Goal: Task Accomplishment & Management: Use online tool/utility

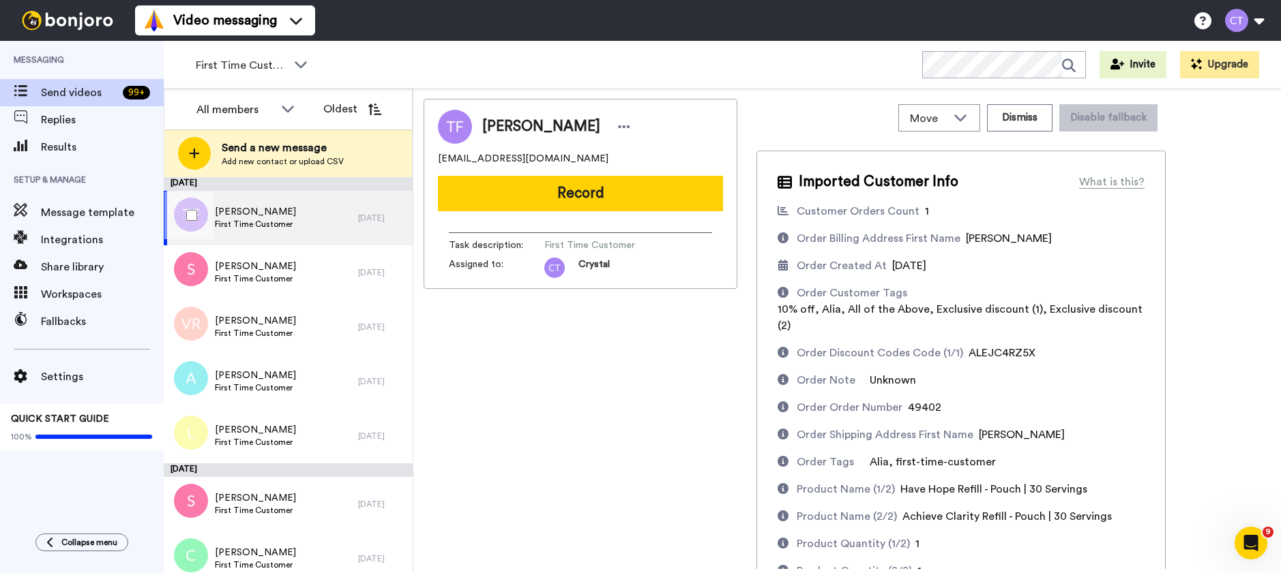
click at [305, 224] on div "[PERSON_NAME] First Time Customer" at bounding box center [261, 218] width 194 height 55
click at [320, 221] on div "[PERSON_NAME] First Time Customer" at bounding box center [261, 218] width 194 height 55
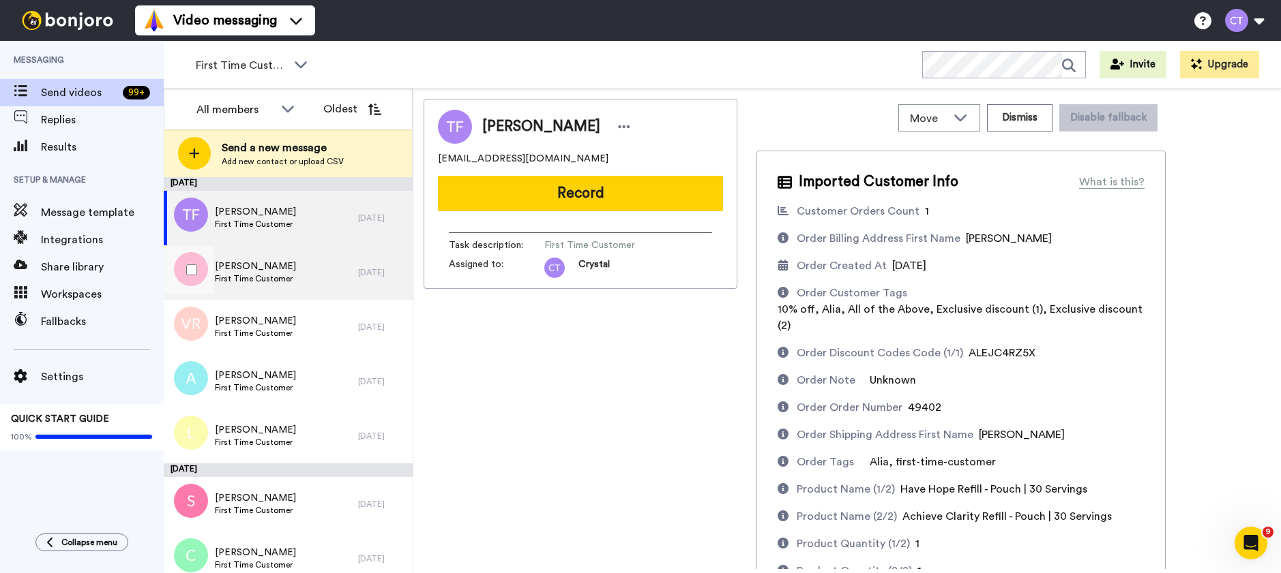
click at [320, 273] on div "[PERSON_NAME] First Time Customer" at bounding box center [261, 272] width 194 height 55
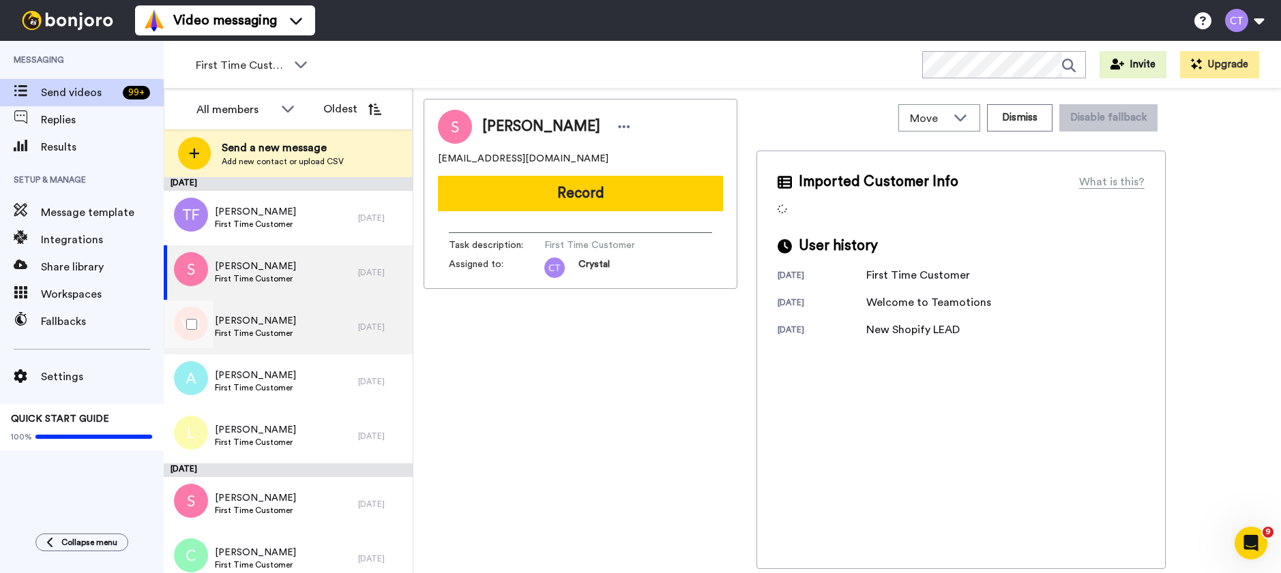
click at [318, 330] on div "[PERSON_NAME] First Time Customer" at bounding box center [261, 327] width 194 height 55
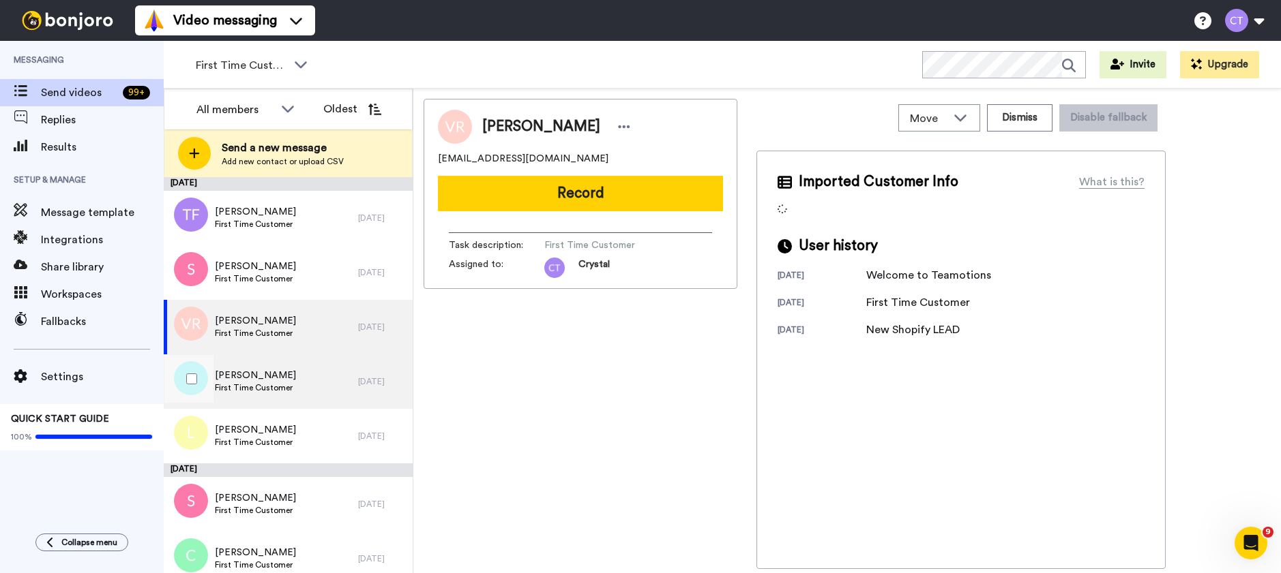
click at [317, 379] on div "[PERSON_NAME] First Time Customer" at bounding box center [261, 382] width 194 height 55
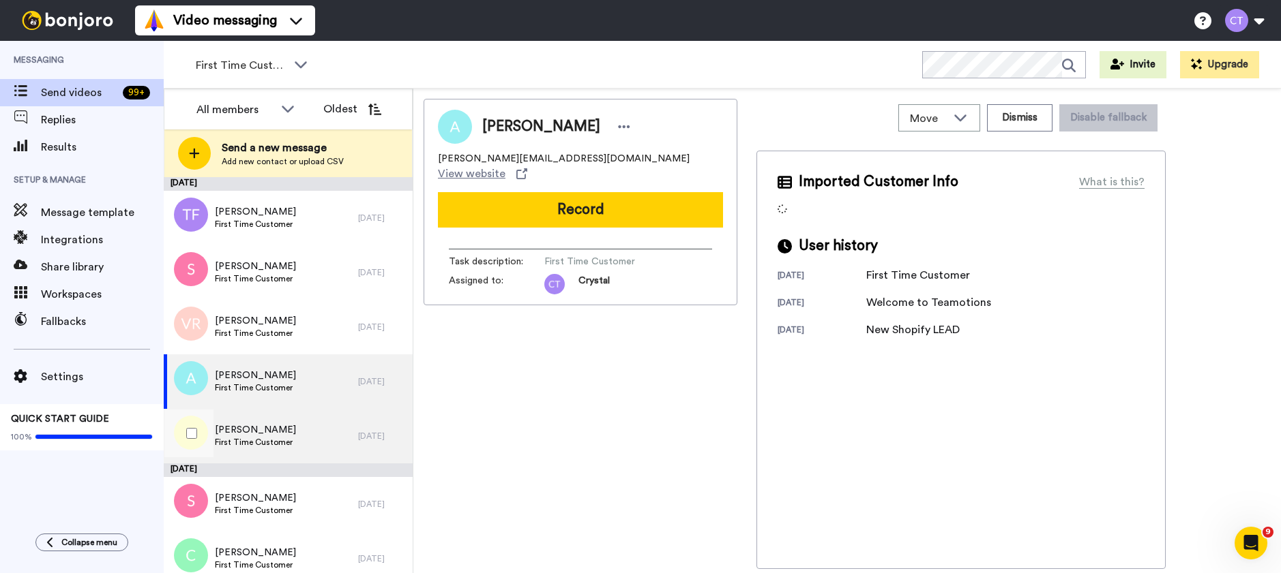
click at [323, 446] on div "[PERSON_NAME] First Time Customer" at bounding box center [261, 436] width 194 height 55
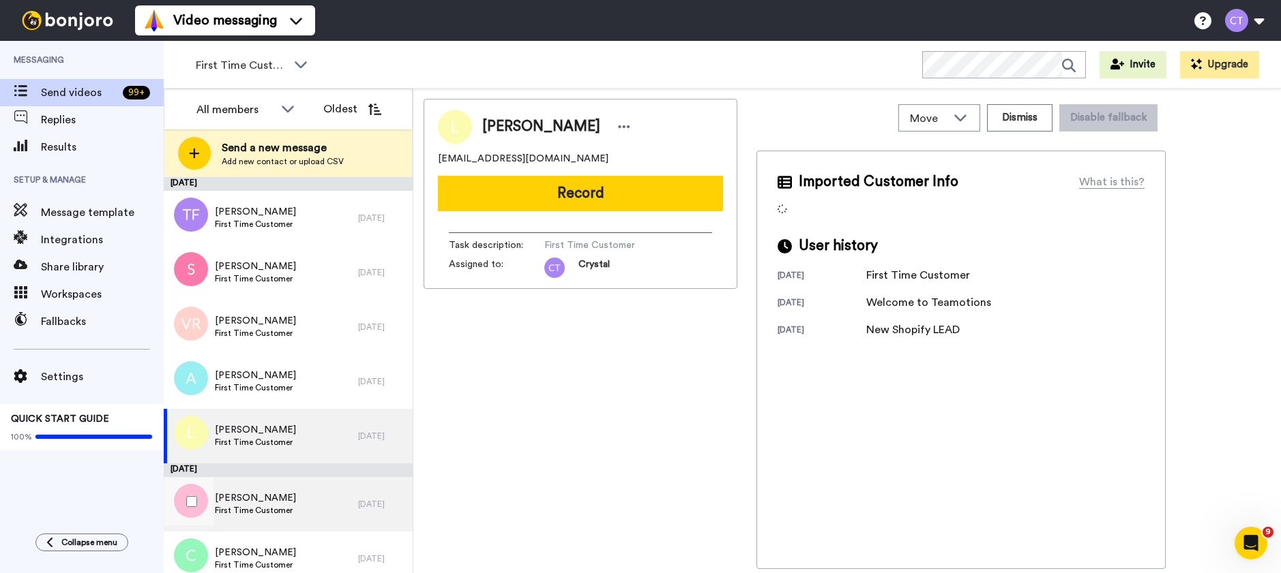
click at [325, 508] on div "[PERSON_NAME] First Time Customer" at bounding box center [261, 504] width 194 height 55
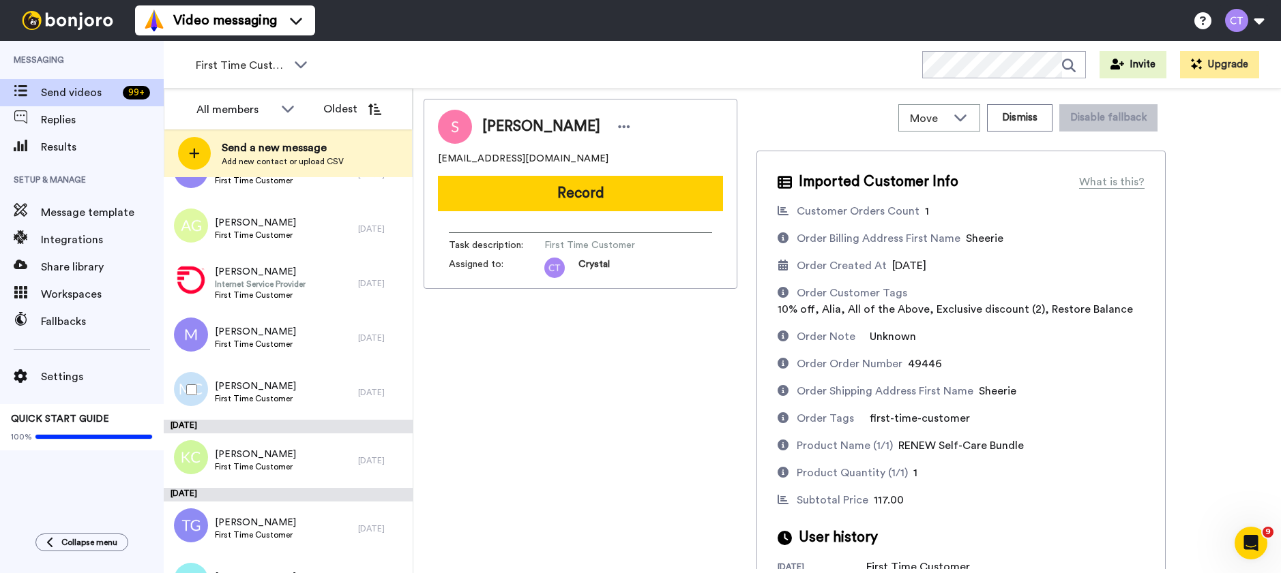
scroll to position [1049, 0]
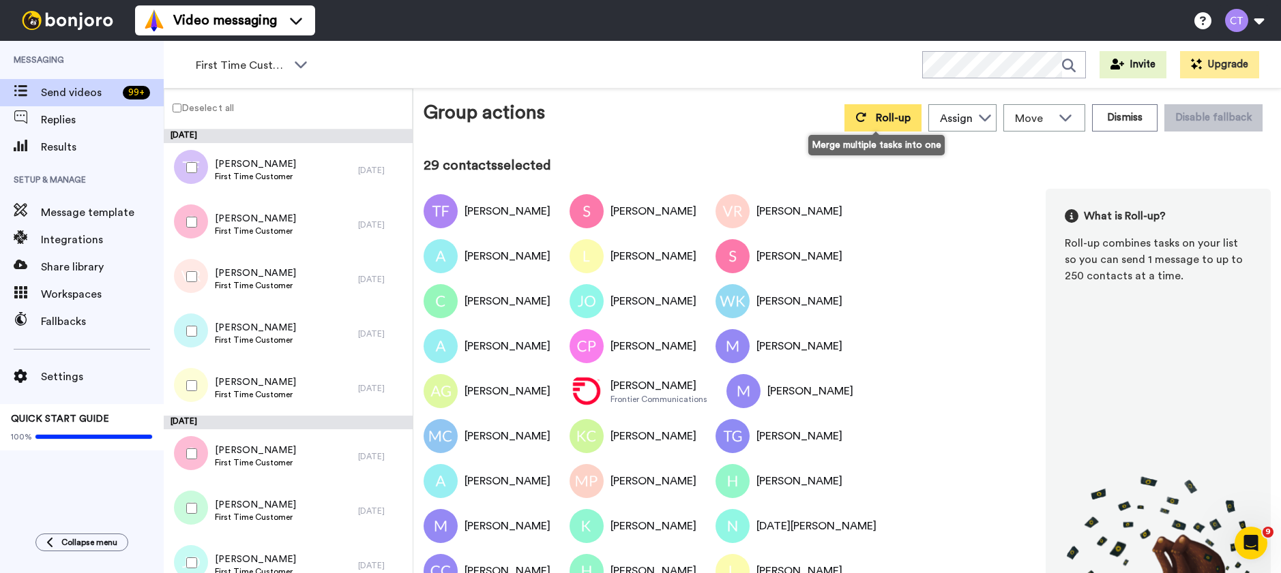
click at [878, 123] on span "Roll-up" at bounding box center [893, 118] width 35 height 11
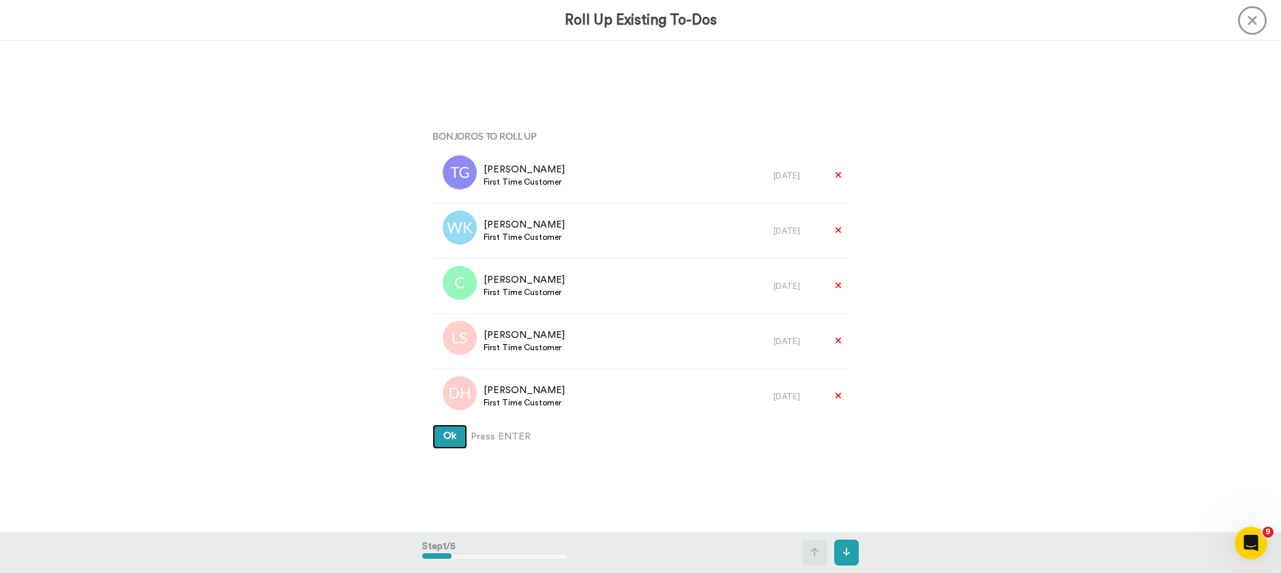
click at [451, 436] on span "Ok" at bounding box center [449, 437] width 13 height 10
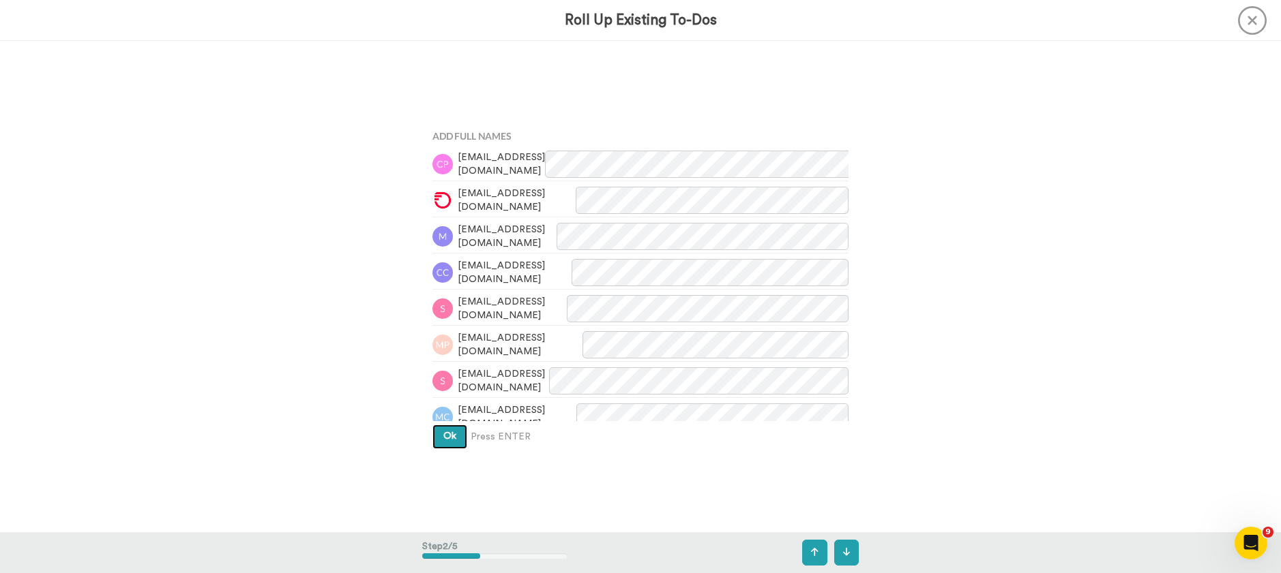
click at [452, 436] on button "Ok" at bounding box center [449, 437] width 35 height 25
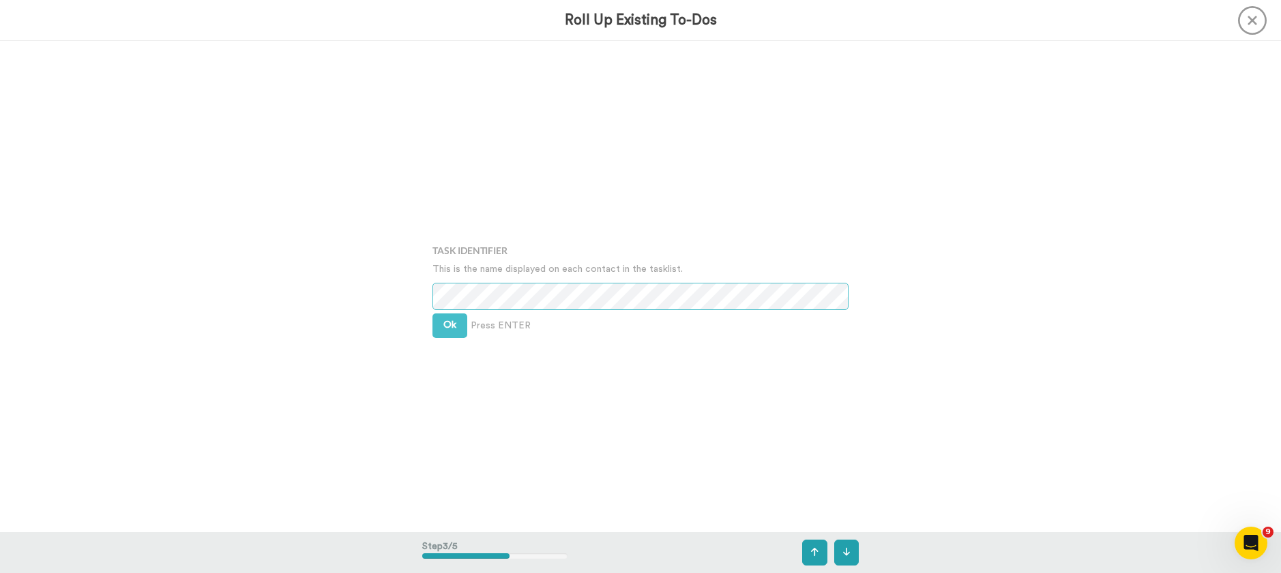
scroll to position [983, 0]
click at [449, 324] on span "Ok" at bounding box center [449, 323] width 13 height 10
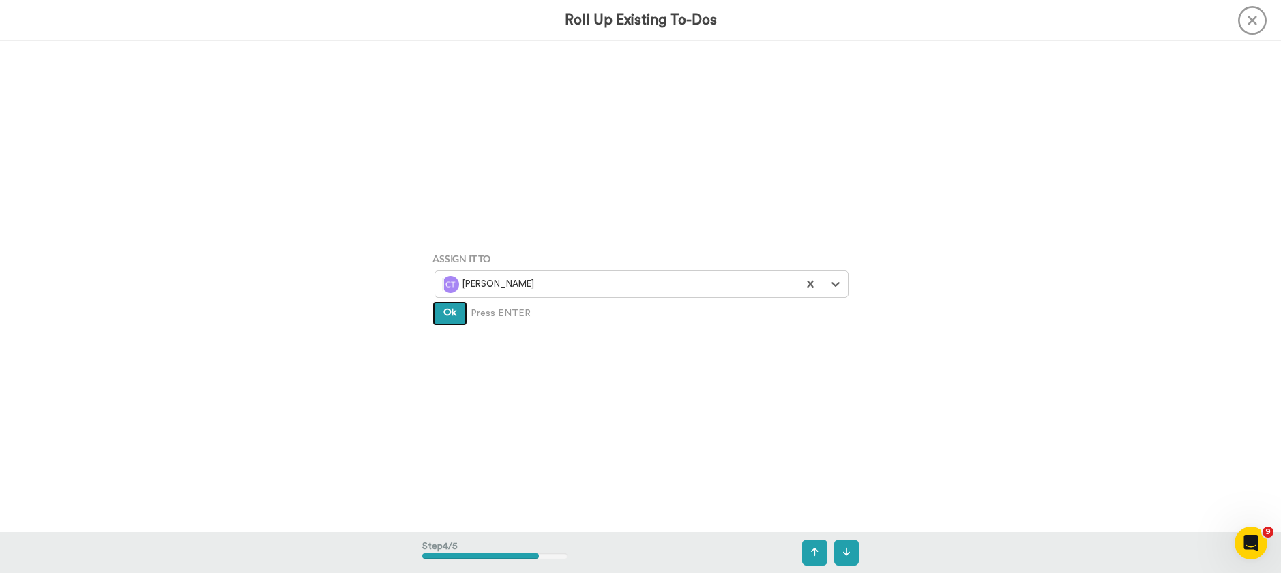
click at [448, 316] on span "Ok" at bounding box center [449, 313] width 13 height 10
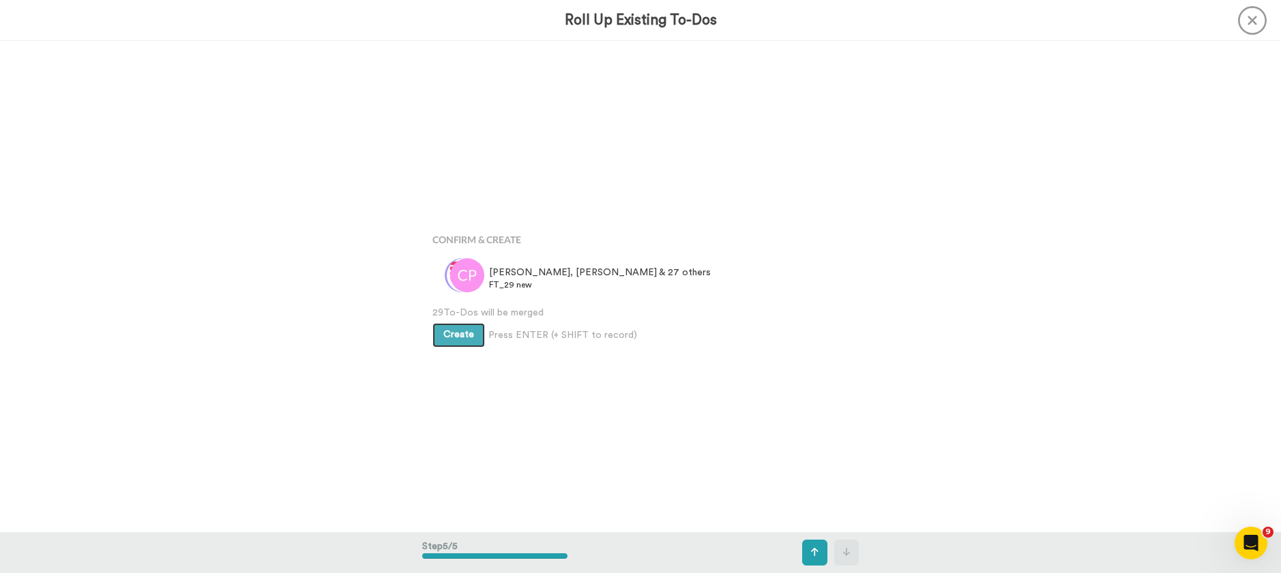
scroll to position [1966, 0]
click at [451, 336] on span "Create" at bounding box center [458, 334] width 31 height 10
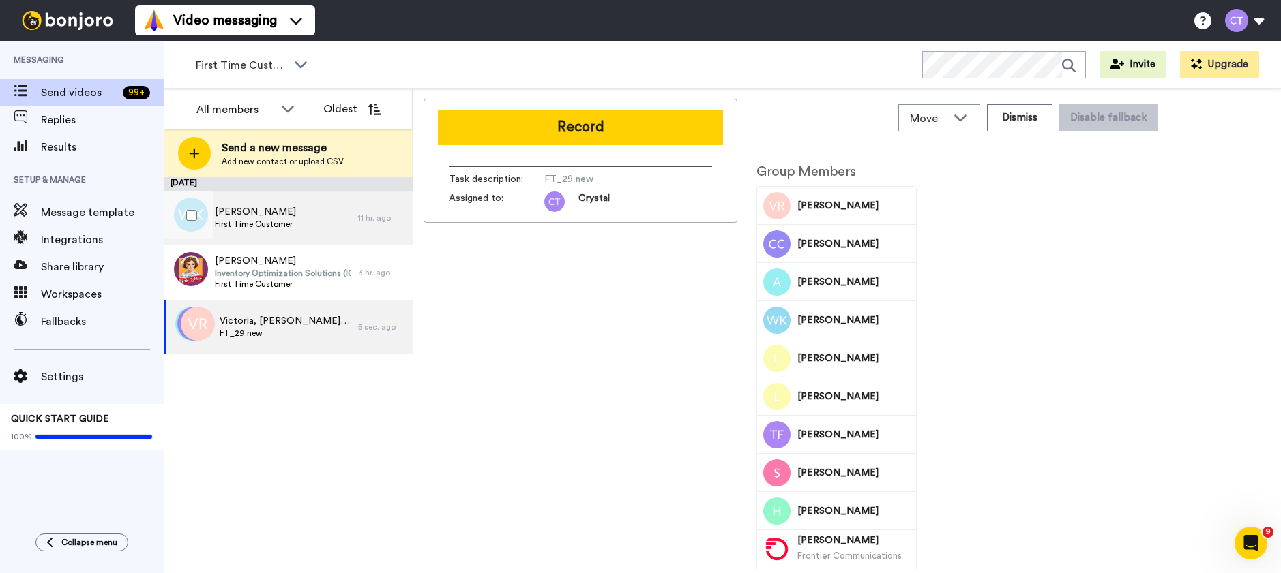
click at [303, 232] on div "William Kearns First Time Customer" at bounding box center [261, 218] width 194 height 55
